Goal: Transaction & Acquisition: Download file/media

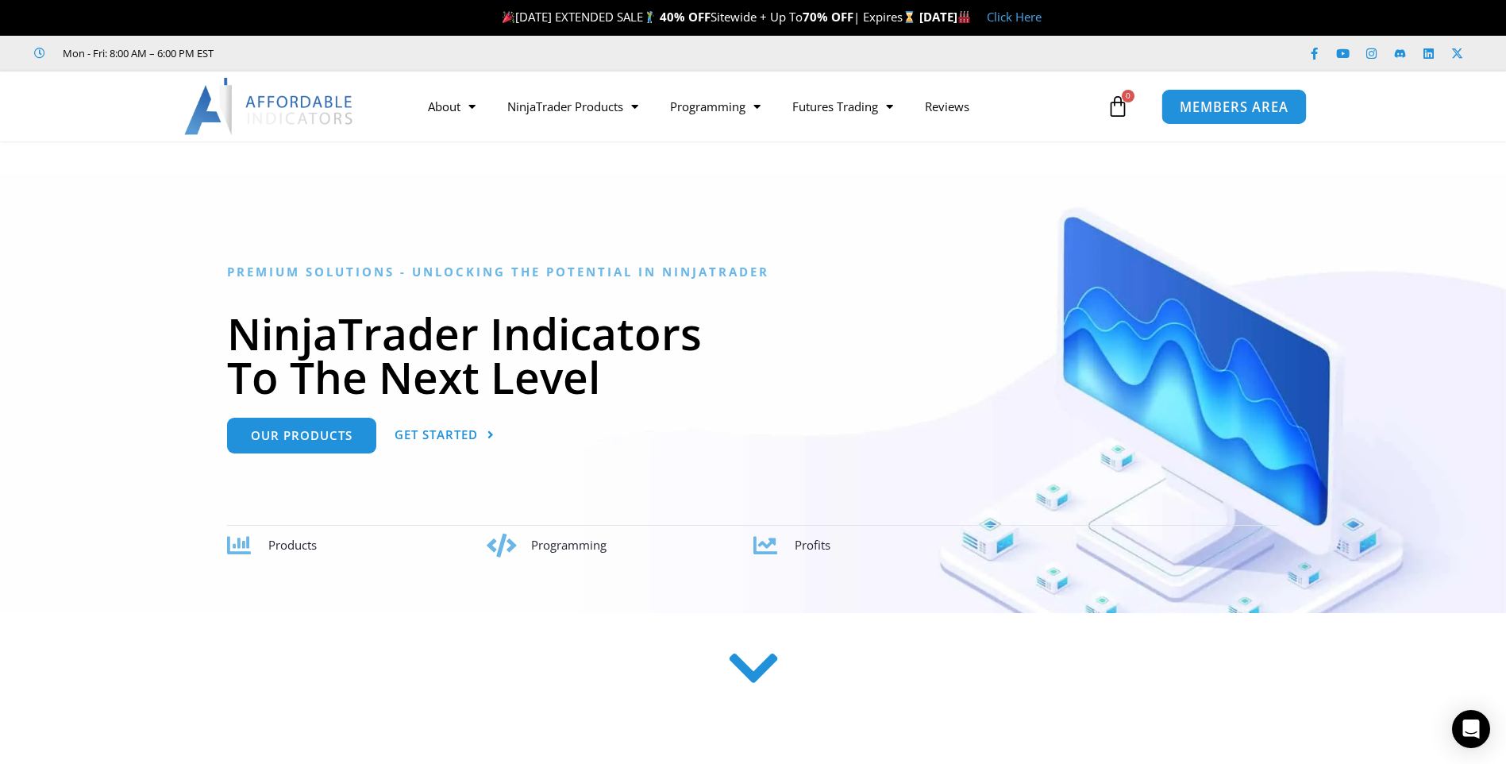
click at [1223, 108] on span "MEMBERS AREA" at bounding box center [1234, 106] width 109 height 13
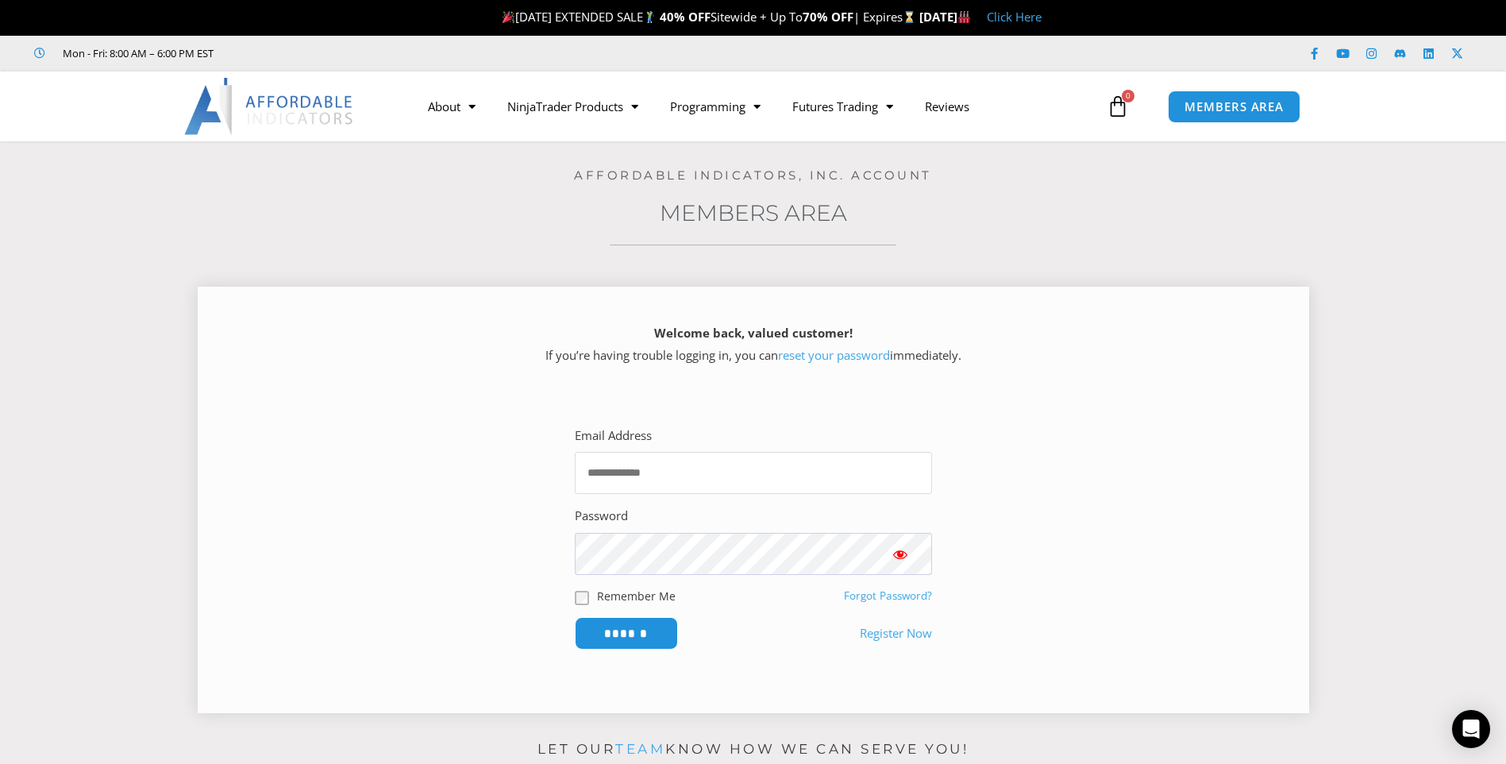
type input "**********"
click at [906, 556] on span "Show password" at bounding box center [900, 554] width 16 height 16
click at [655, 648] on input "******" at bounding box center [626, 633] width 109 height 34
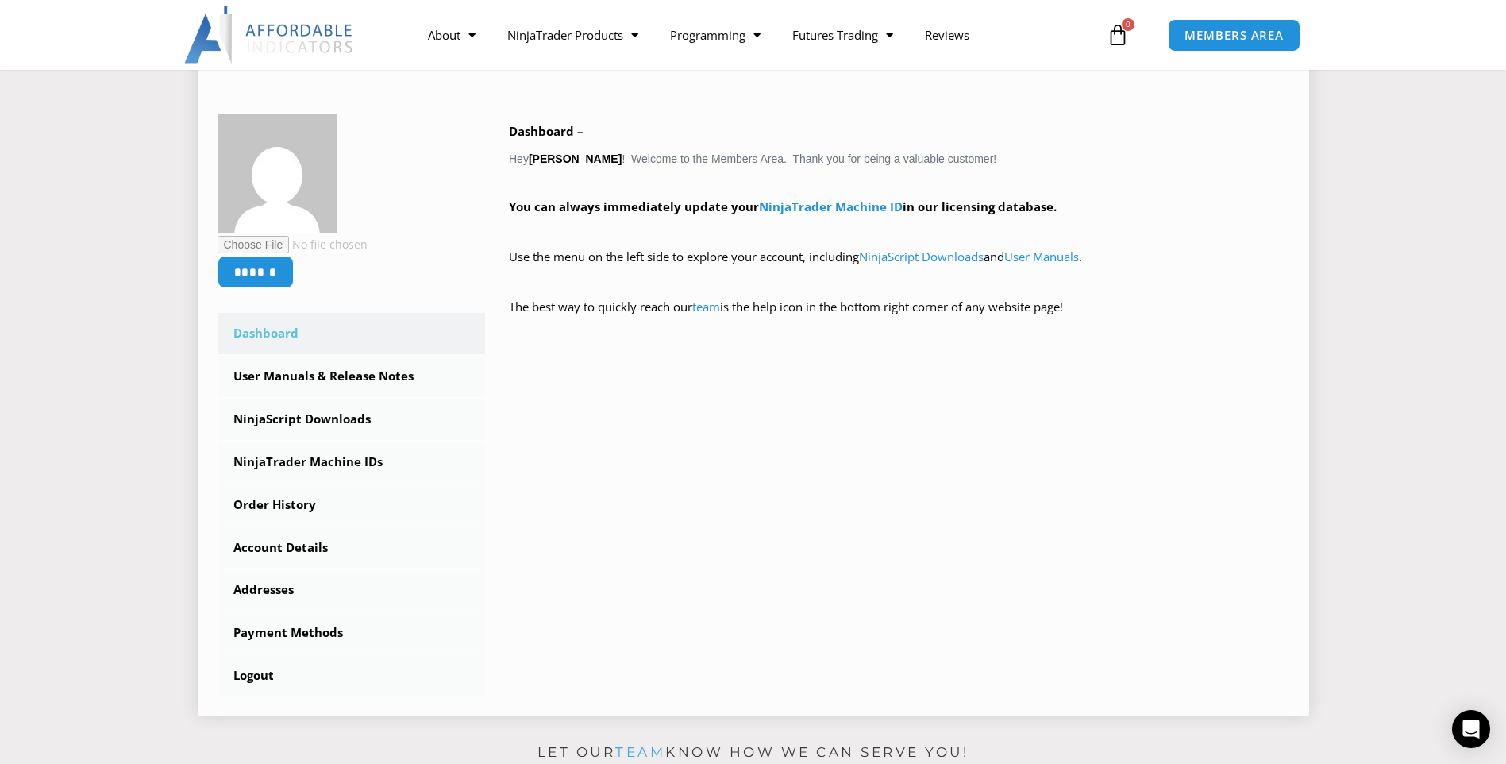
scroll to position [238, 0]
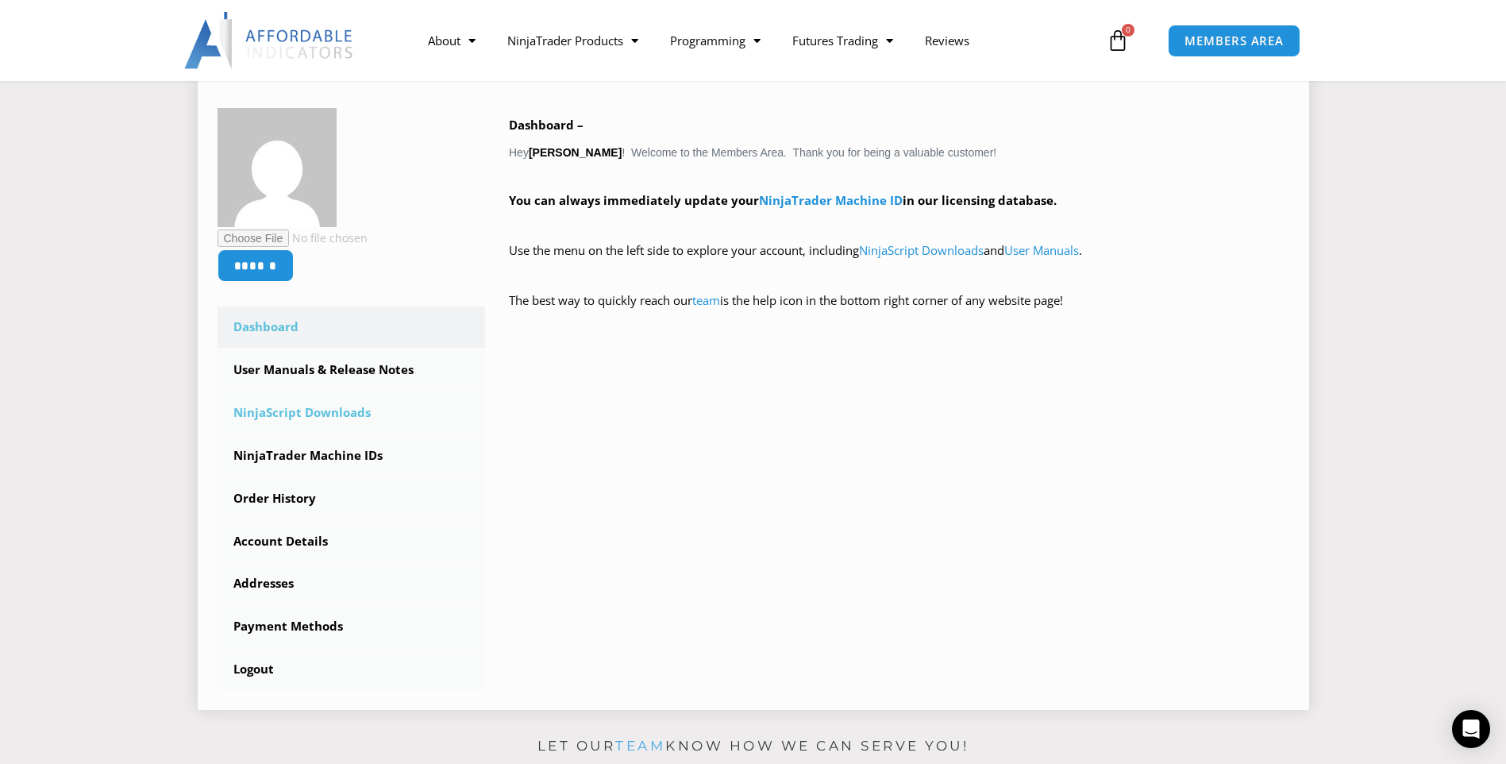
click at [344, 418] on link "NinjaScript Downloads" at bounding box center [352, 412] width 268 height 41
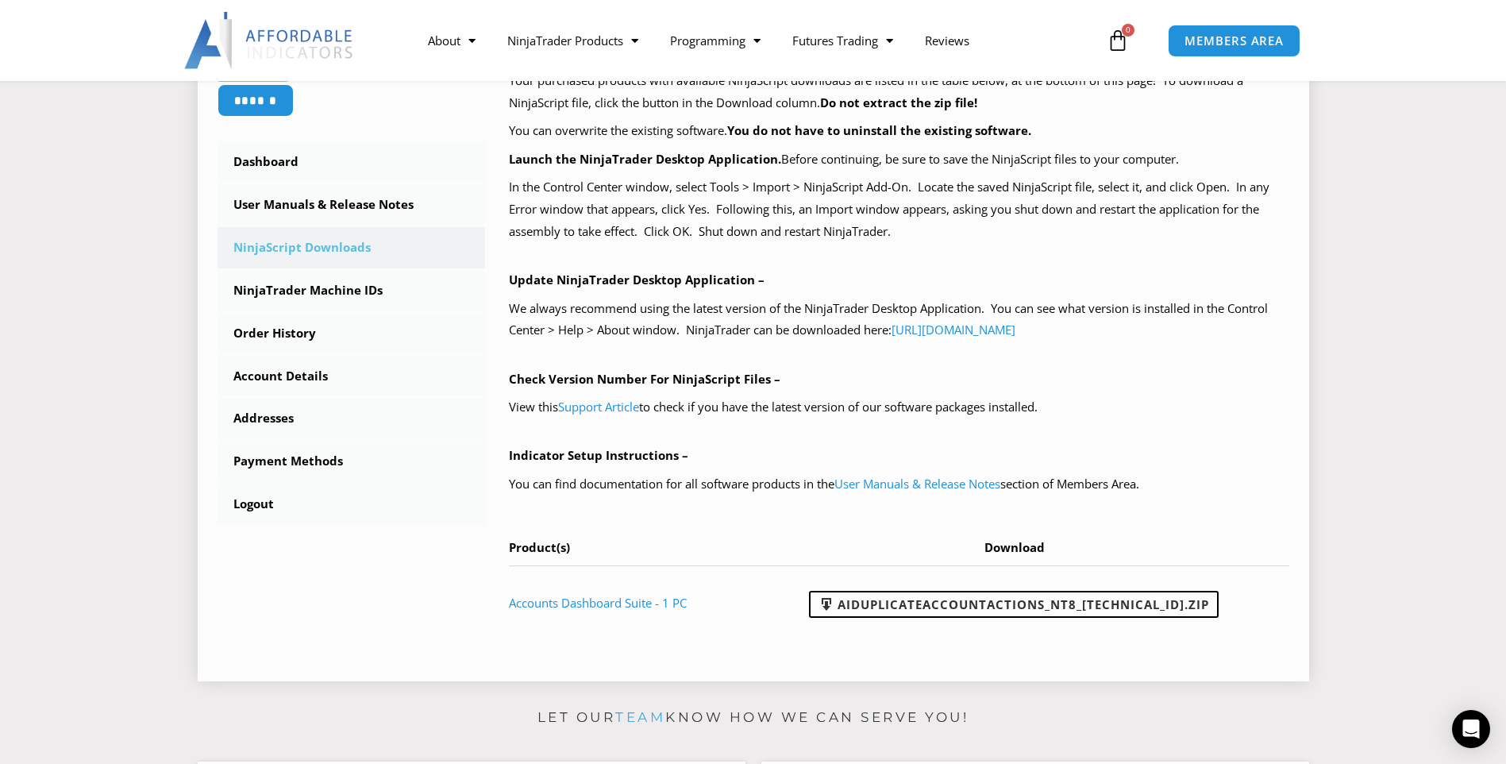
scroll to position [397, 0]
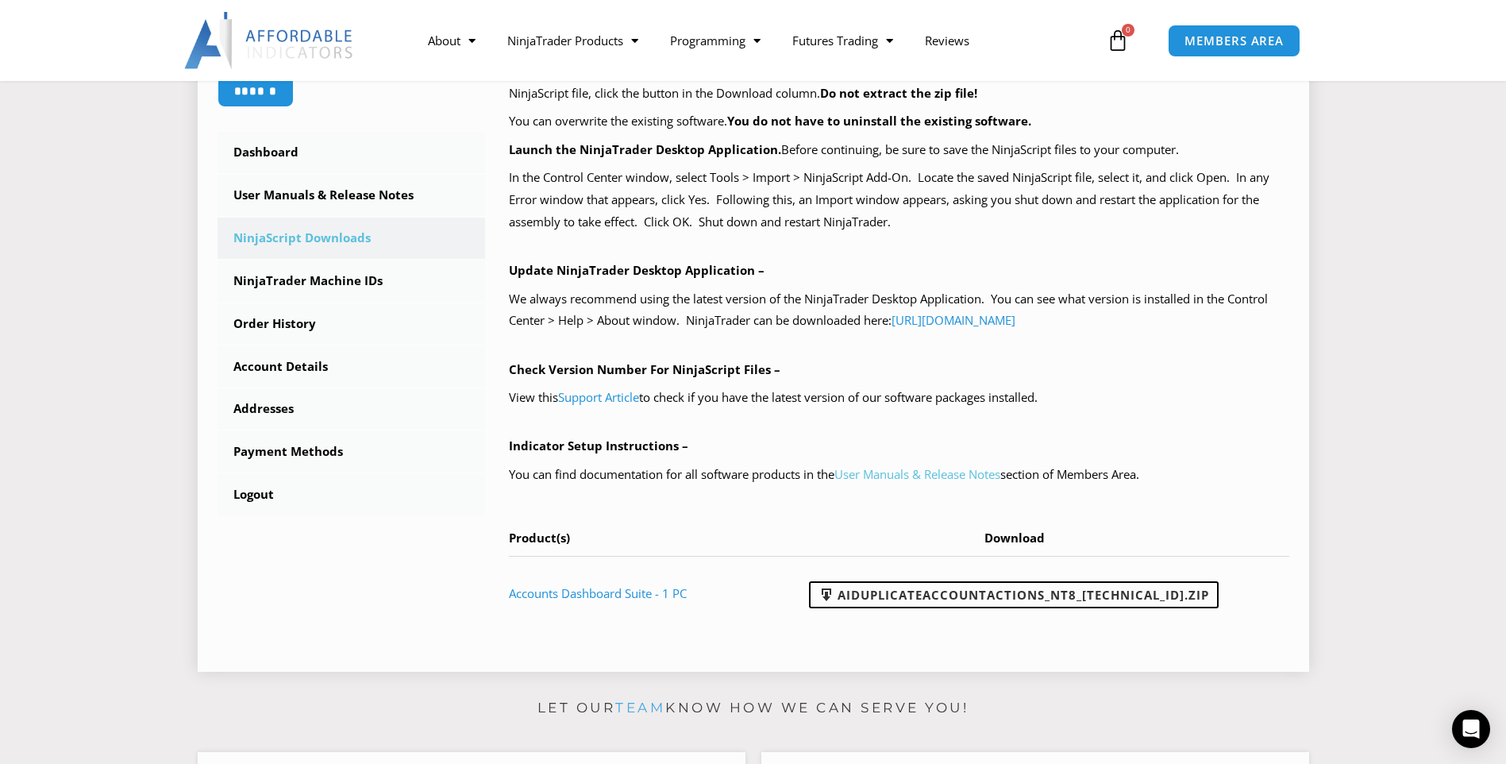
click at [931, 477] on link "User Manuals & Release Notes" at bounding box center [917, 474] width 166 height 16
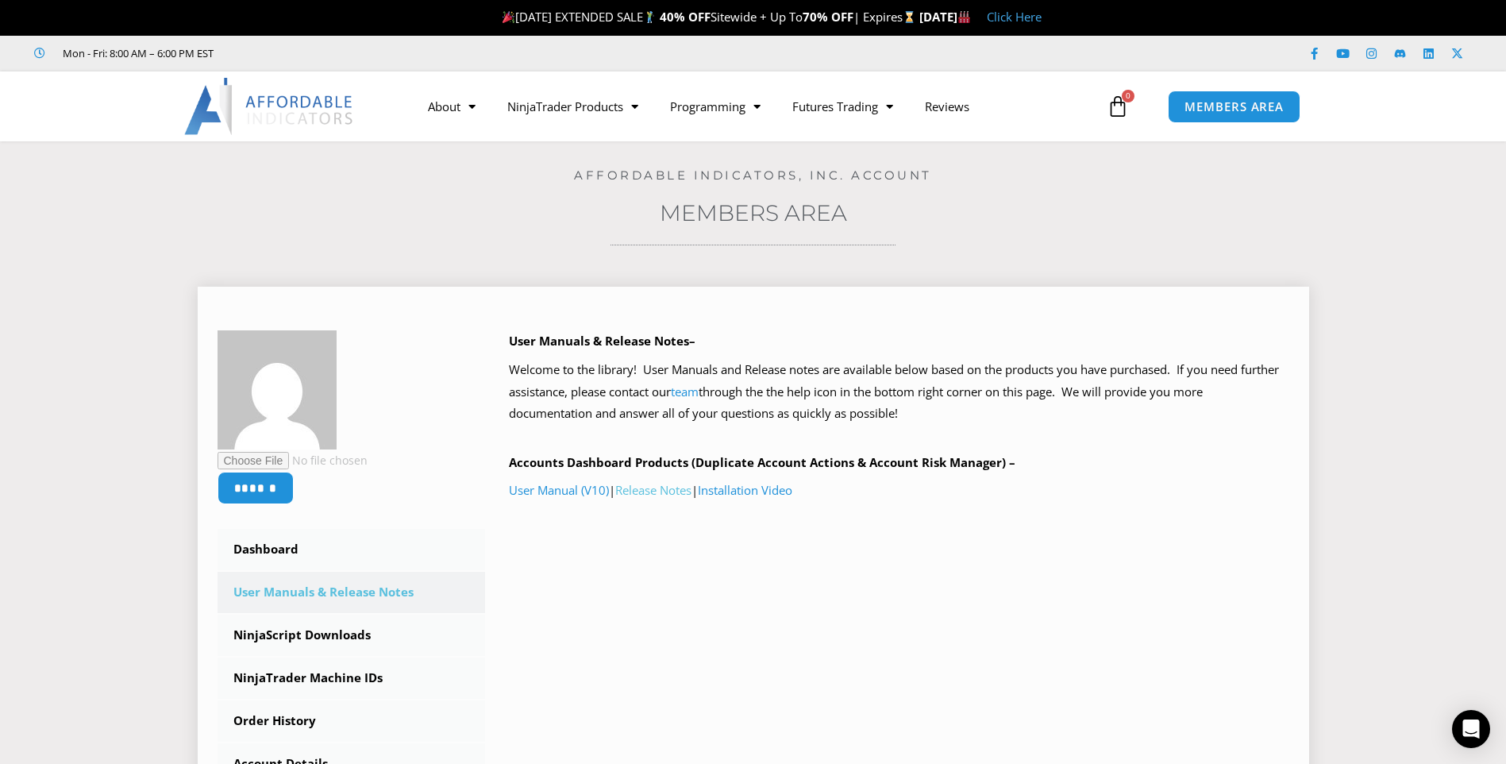
click at [684, 489] on link "Release Notes" at bounding box center [653, 490] width 76 height 16
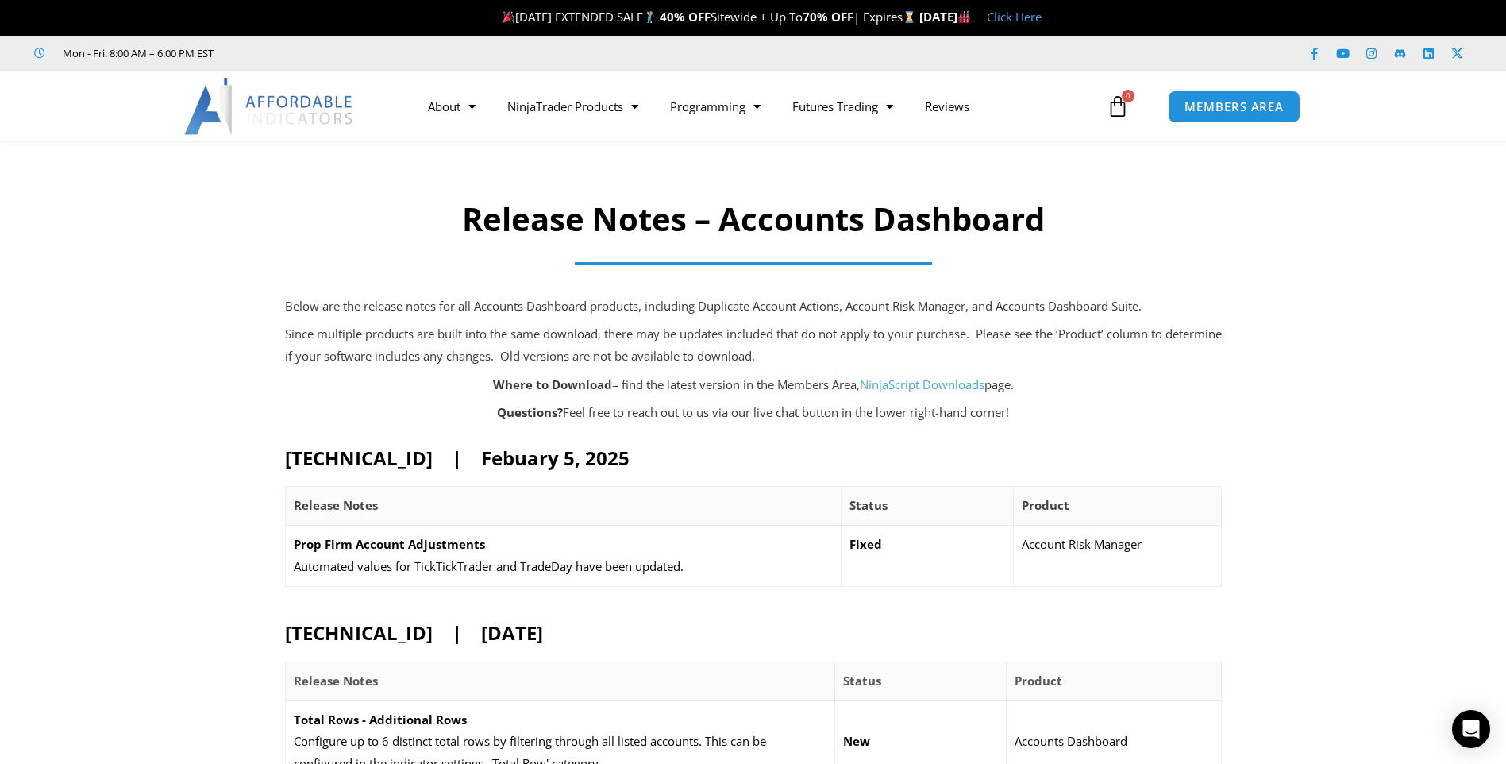
click at [900, 388] on link "NinjaScript Downloads" at bounding box center [922, 384] width 125 height 16
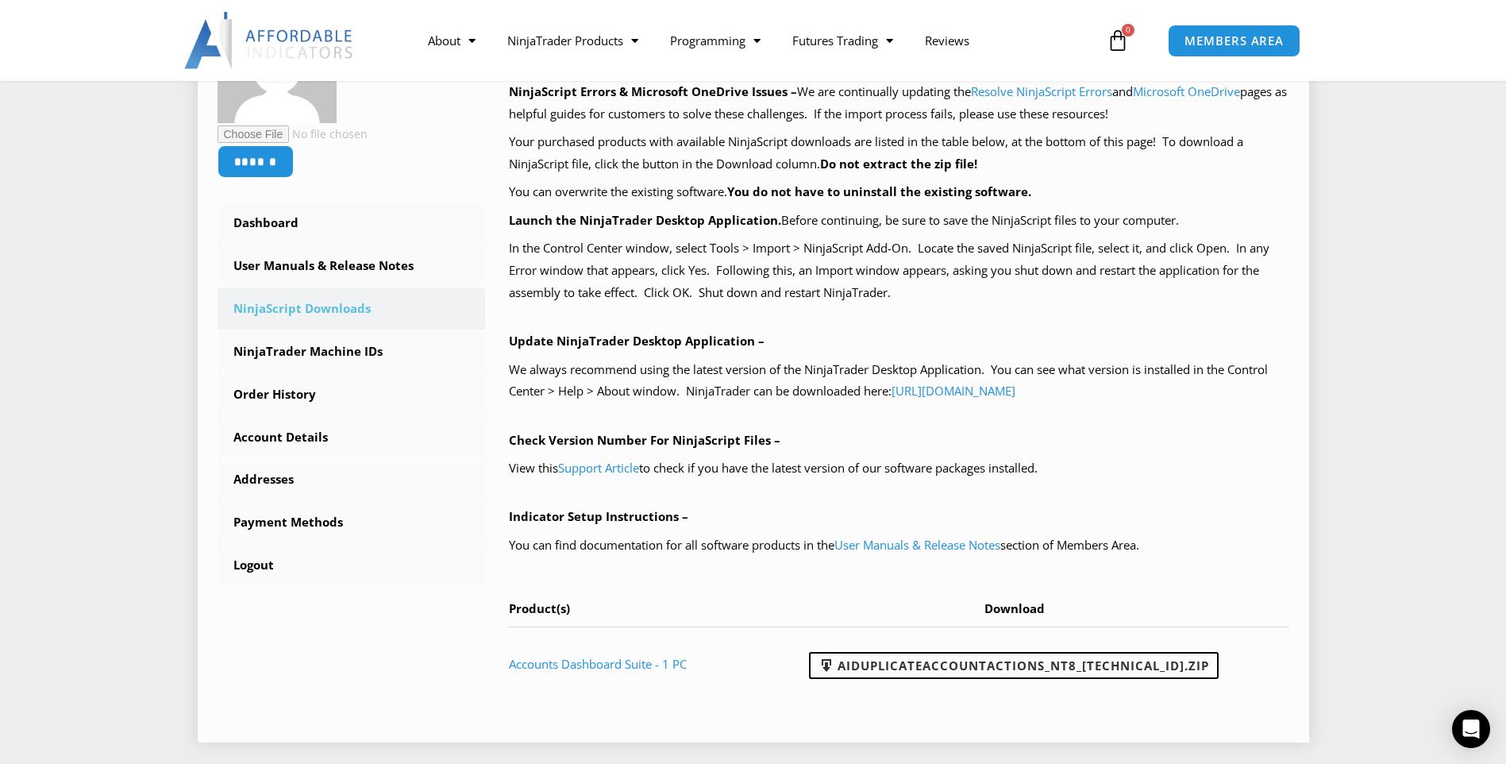
scroll to position [397, 0]
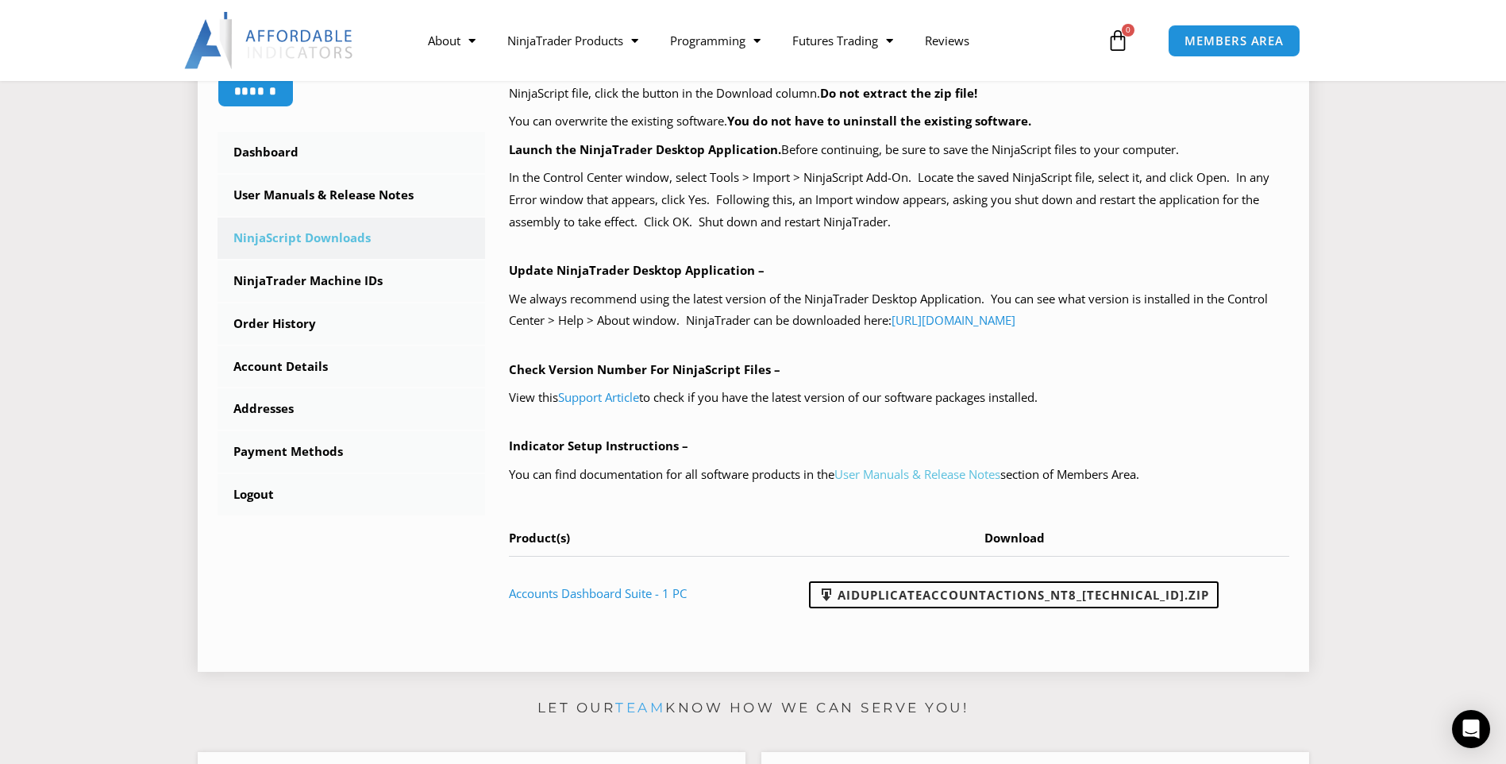
click at [891, 472] on link "User Manuals & Release Notes" at bounding box center [917, 474] width 166 height 16
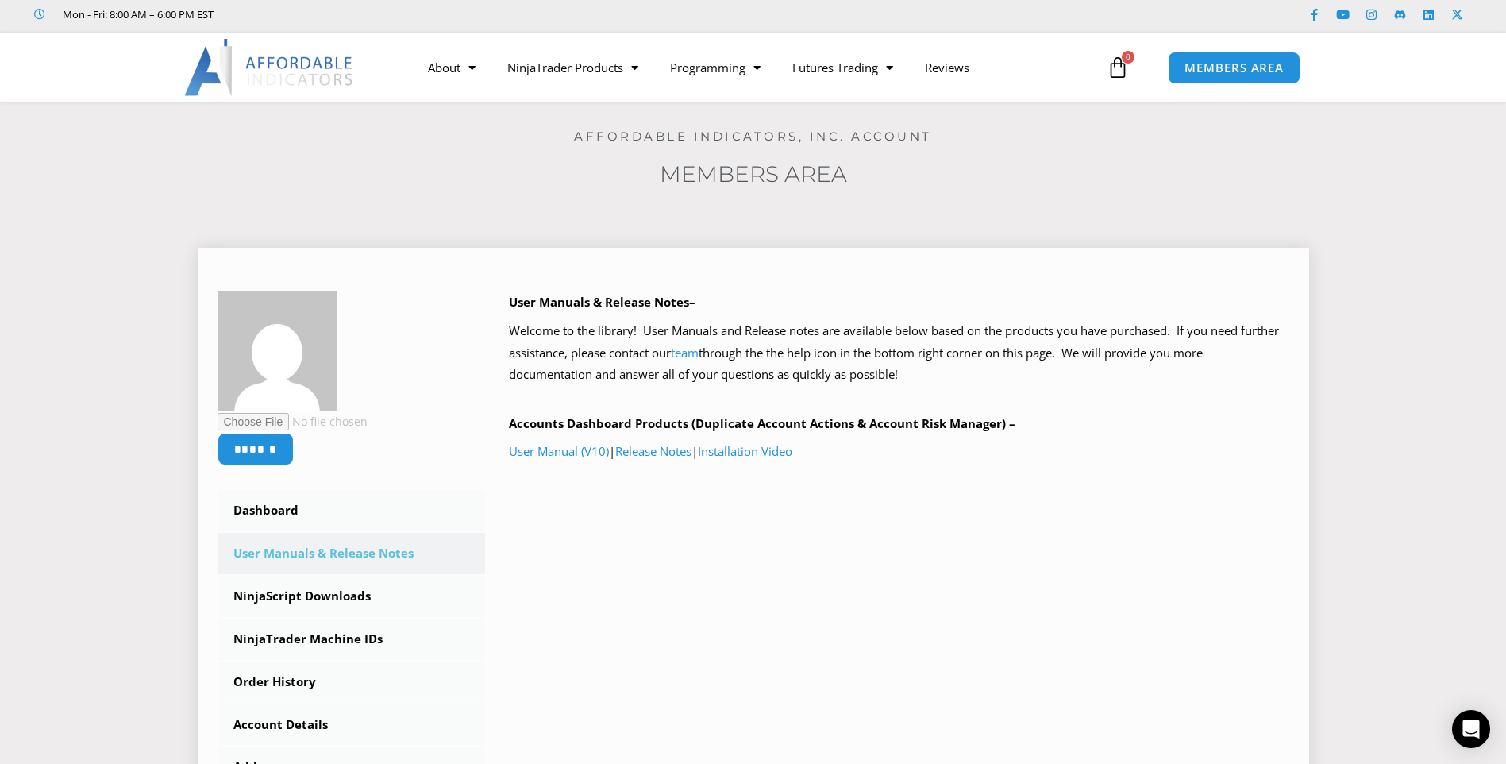
scroll to position [79, 0]
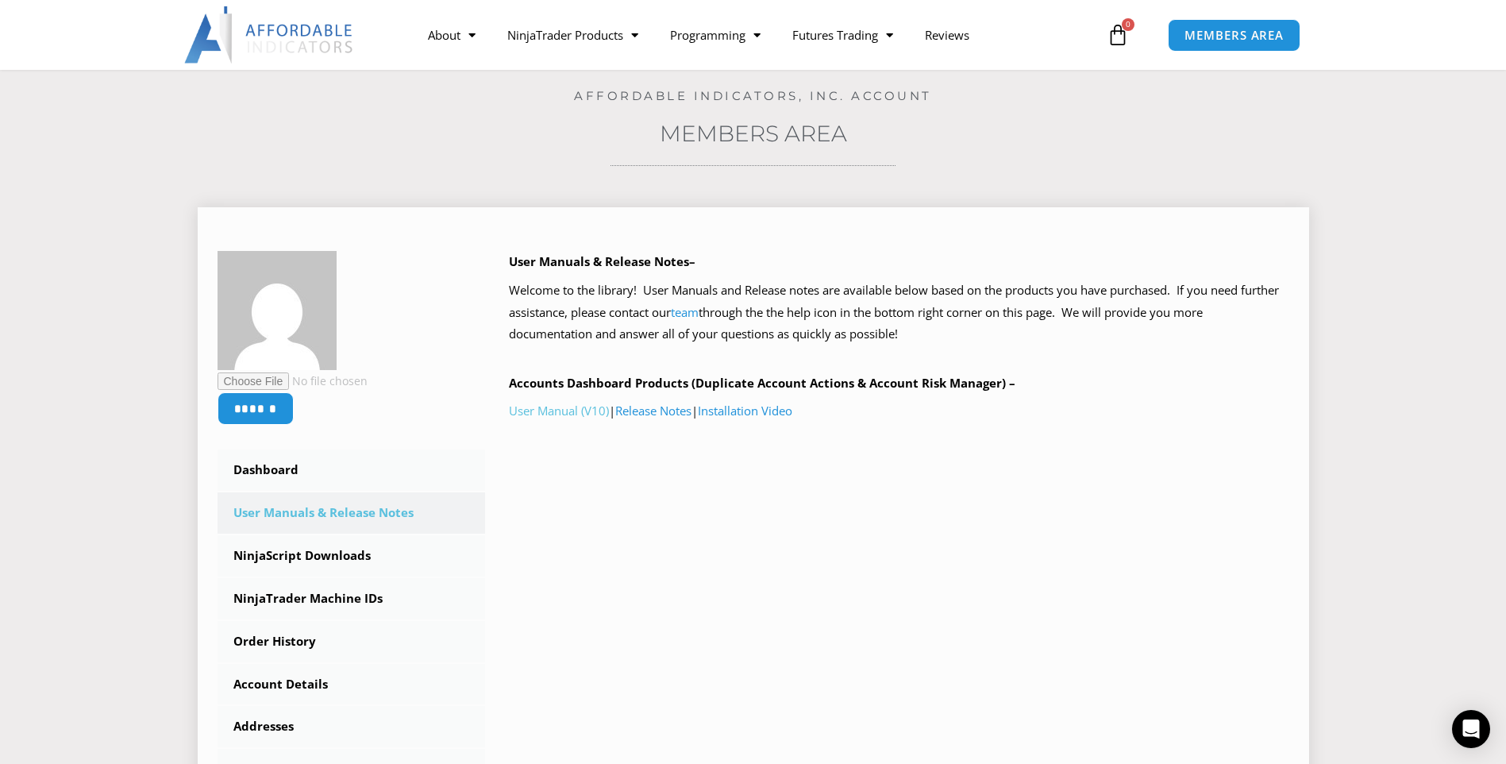
click at [588, 411] on link "User Manual (V10)" at bounding box center [559, 411] width 100 height 16
click at [781, 409] on link "Installation Video" at bounding box center [745, 411] width 94 height 16
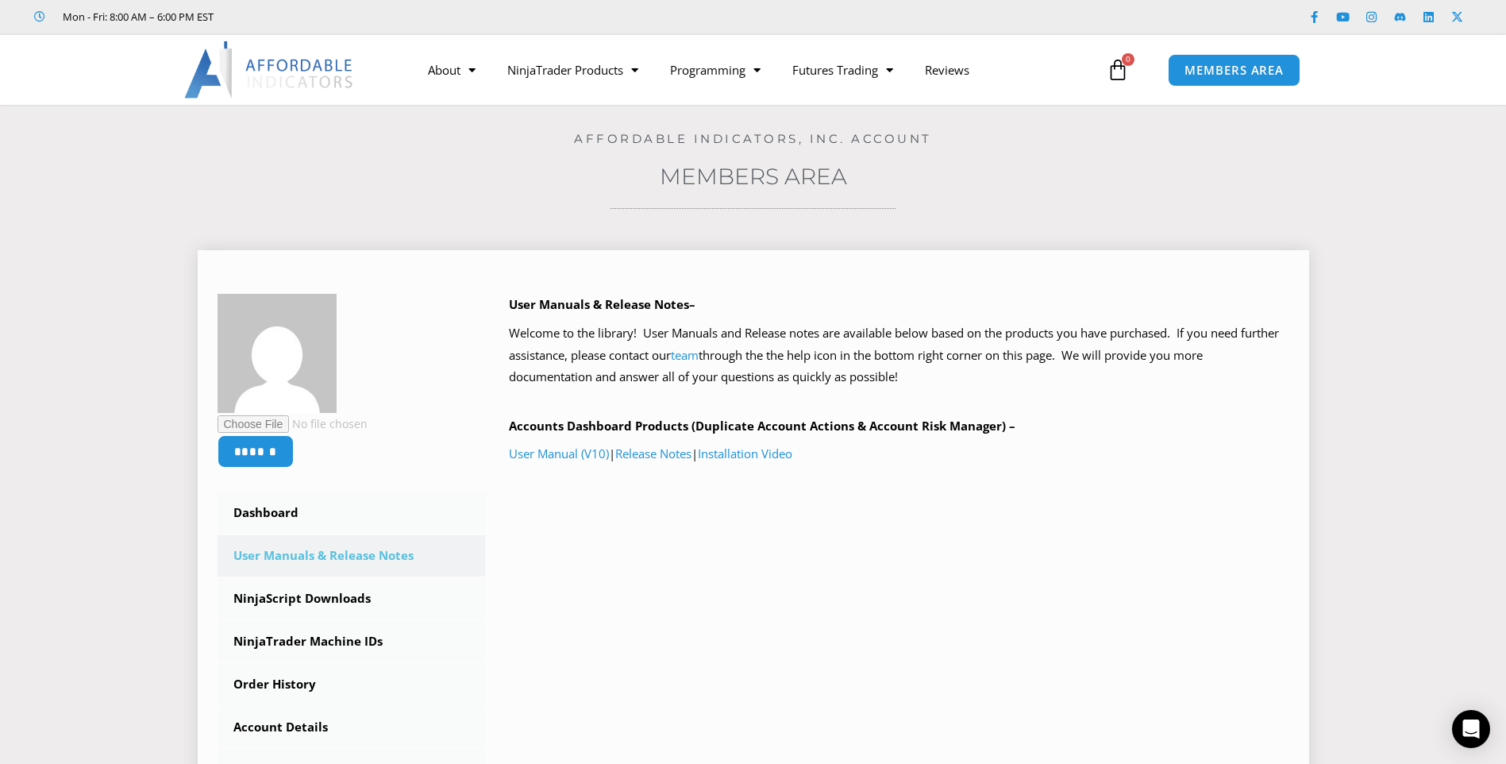
scroll to position [0, 0]
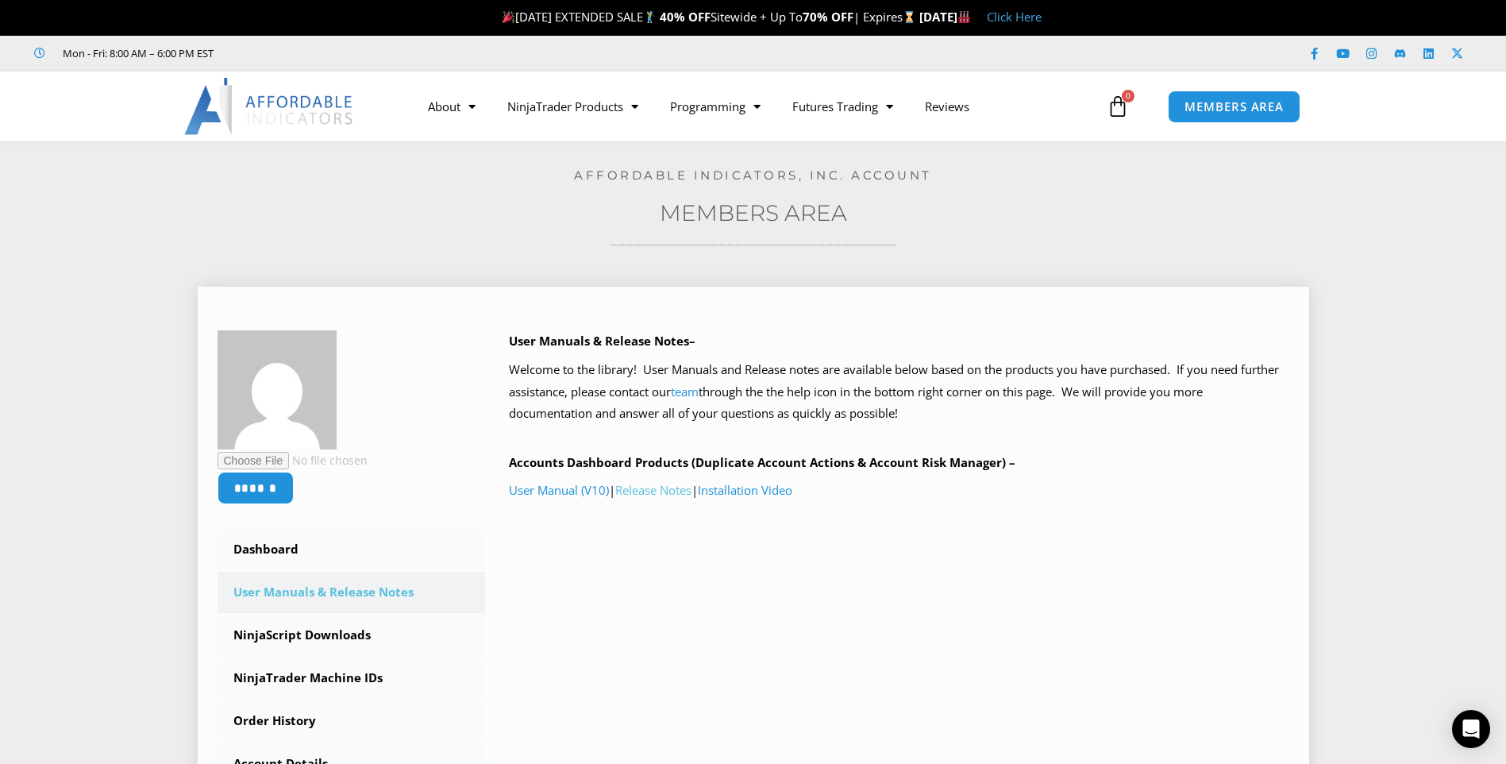
click at [673, 497] on link "Release Notes" at bounding box center [653, 490] width 76 height 16
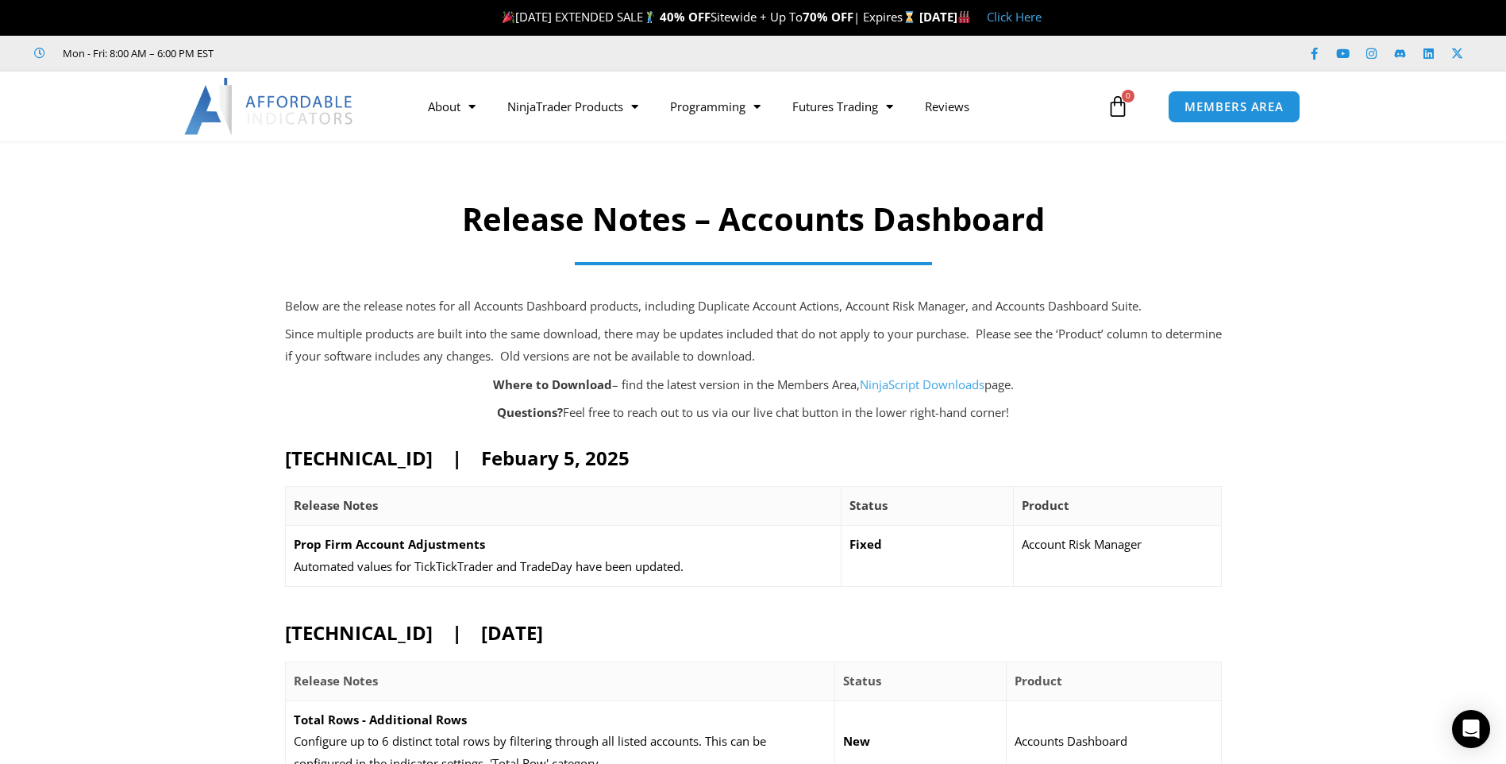
click at [919, 385] on link "NinjaScript Downloads" at bounding box center [922, 384] width 125 height 16
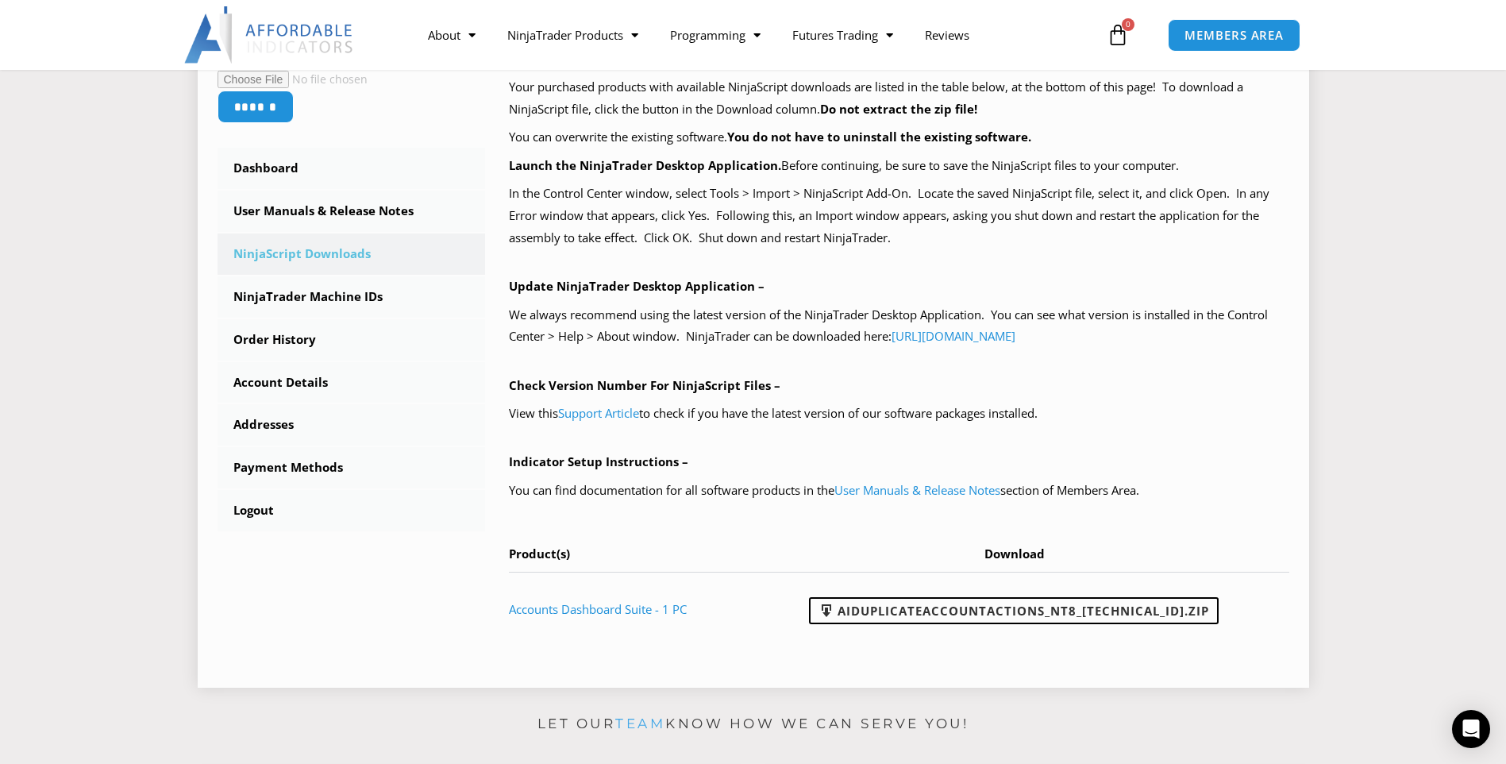
scroll to position [397, 0]
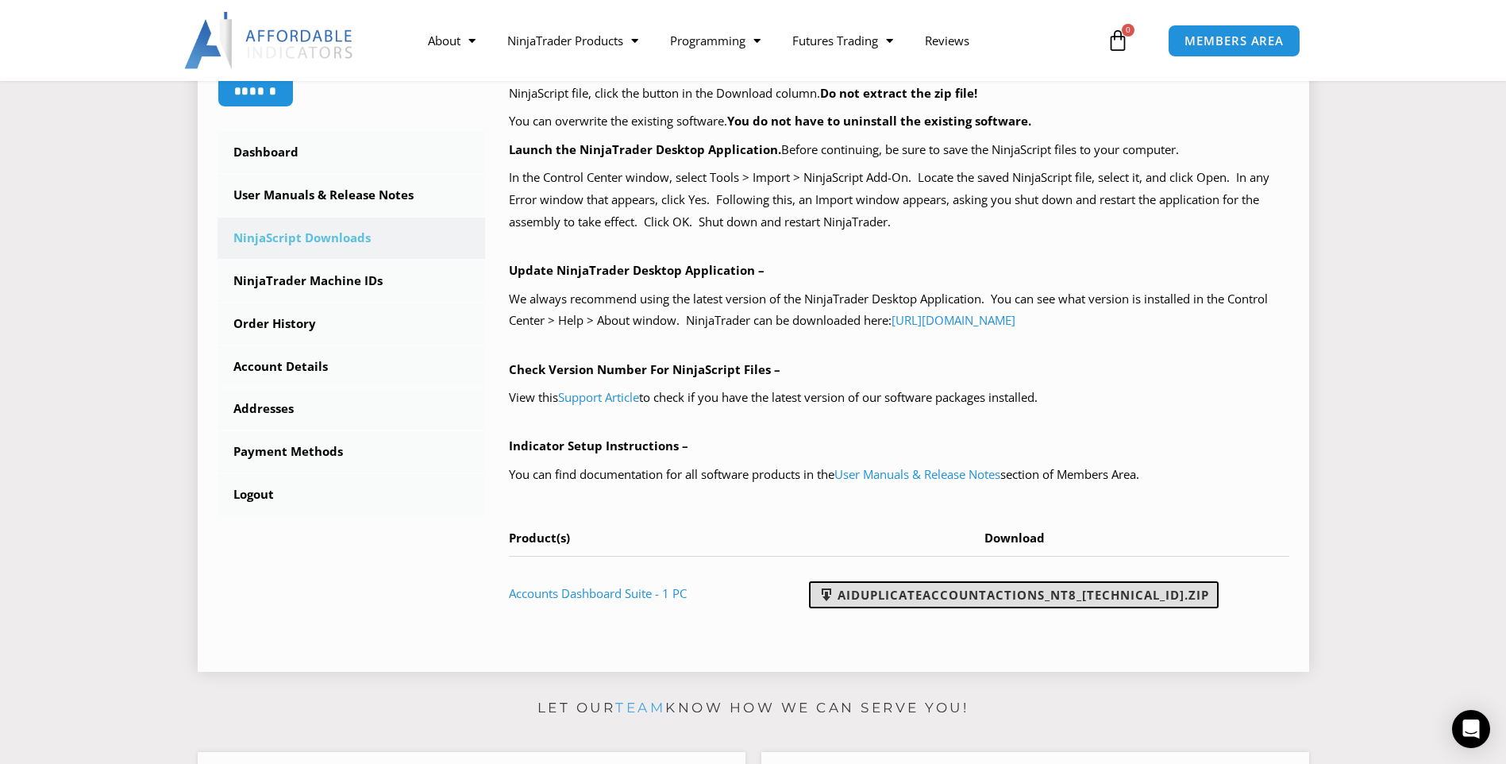
click at [1030, 595] on link "AIDuplicateAccountActions_NT8_25.2.5.1.zip" at bounding box center [1014, 594] width 410 height 27
click at [628, 400] on link "Support Article" at bounding box center [598, 397] width 81 height 16
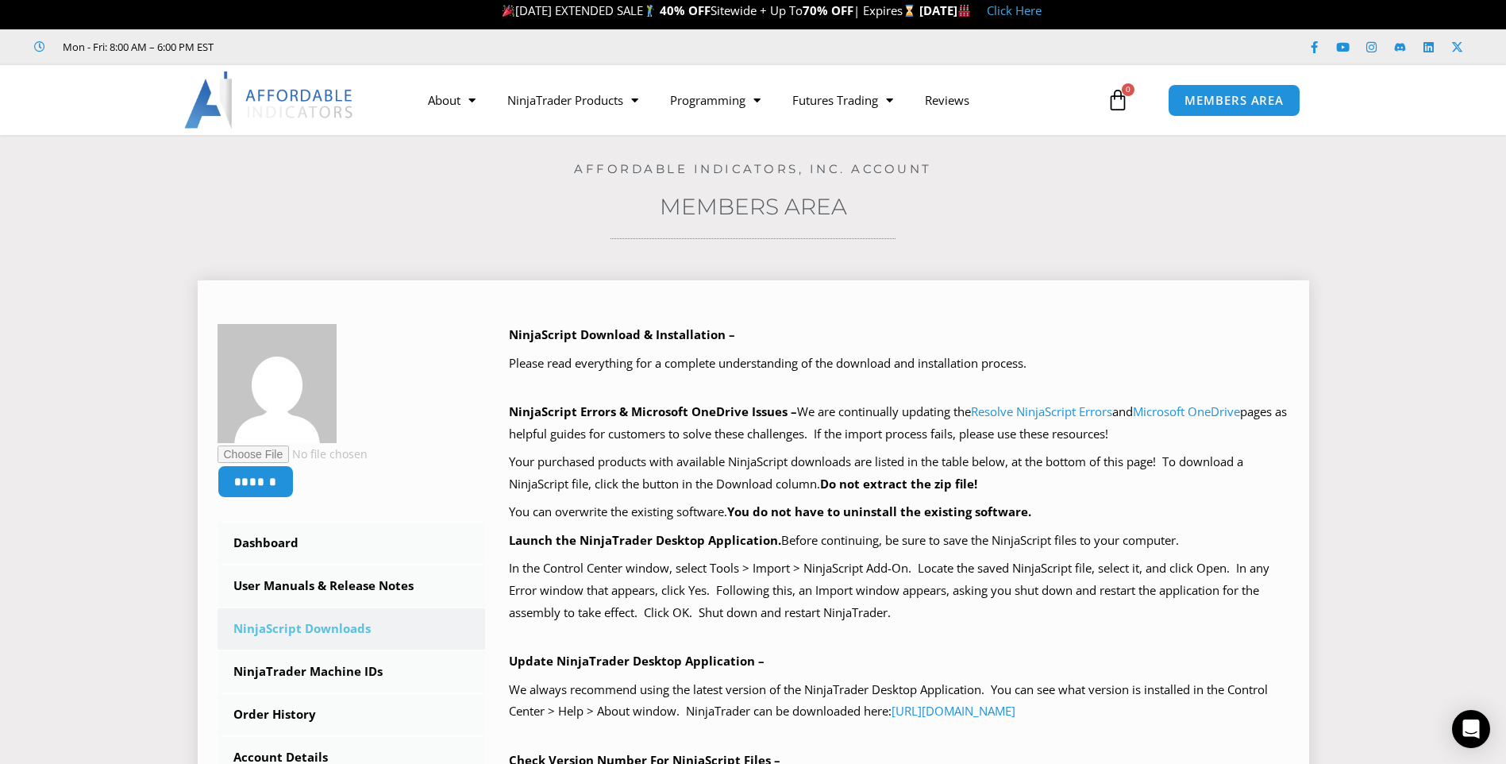
scroll to position [0, 0]
